Goal: Check status: Check status

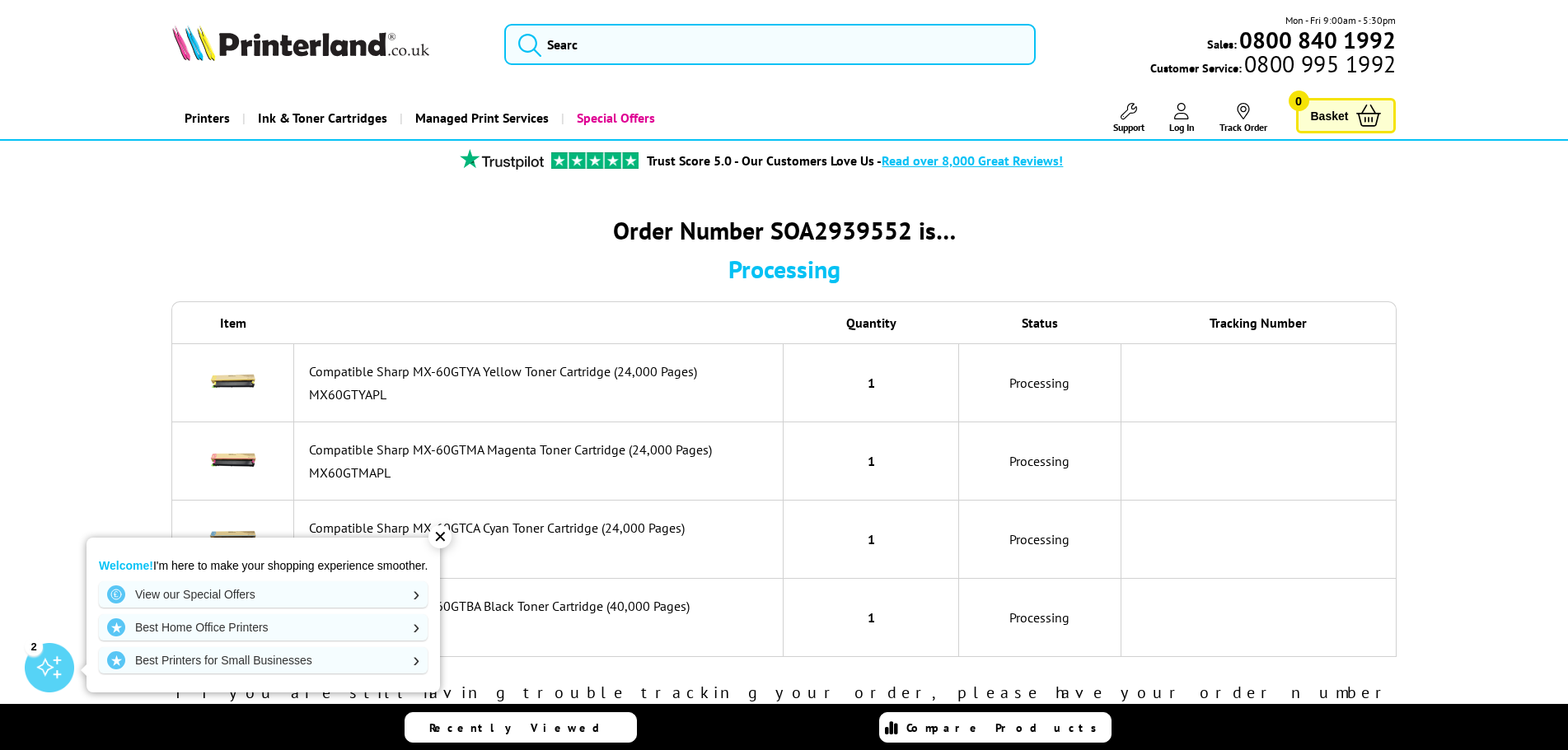
click at [442, 533] on div "✕" at bounding box center [440, 537] width 23 height 23
